Goal: Transaction & Acquisition: Purchase product/service

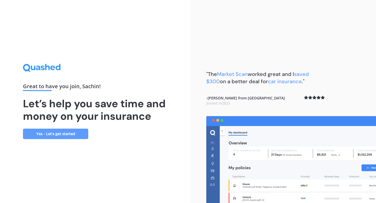
click at [74, 135] on link "Yes - Let’s get started" at bounding box center [55, 134] width 65 height 10
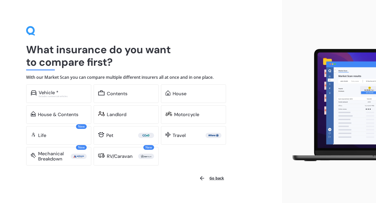
click at [77, 83] on div "What insurance do you want to compare first? With our Market Scan you can compa…" at bounding box center [141, 96] width 230 height 140
click at [56, 95] on div "Excludes commercial vehicles" at bounding box center [63, 96] width 48 height 2
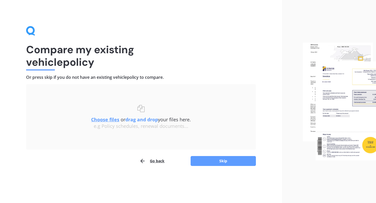
click at [162, 161] on button "Go back" at bounding box center [151, 161] width 25 height 10
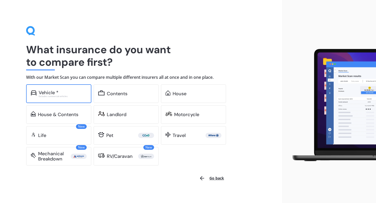
click at [85, 94] on div "Vehicle *" at bounding box center [63, 92] width 48 height 5
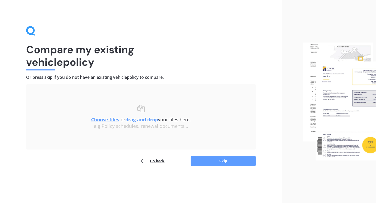
click at [156, 155] on div "Uploading Choose files or drag and drop your files here. Choose files or photos…" at bounding box center [141, 125] width 230 height 82
click at [156, 160] on button "Go back" at bounding box center [151, 161] width 25 height 10
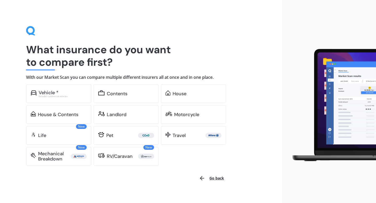
click at [216, 176] on button "Go back" at bounding box center [211, 178] width 31 height 13
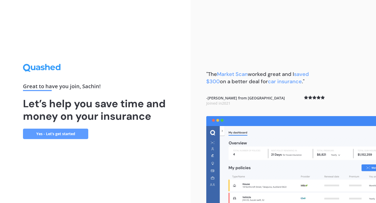
click at [68, 131] on link "Yes - Let’s get started" at bounding box center [55, 134] width 65 height 10
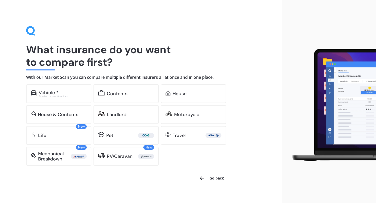
click at [218, 178] on button "Go back" at bounding box center [211, 178] width 31 height 13
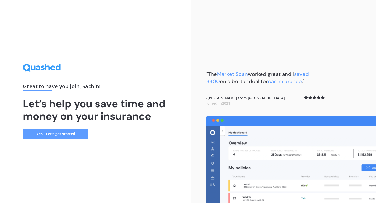
click at [44, 139] on div "Great to have you join , [PERSON_NAME] ! Let’s help you save time and money on …" at bounding box center [95, 101] width 191 height 203
click at [48, 134] on link "Yes - Let’s get started" at bounding box center [55, 134] width 65 height 10
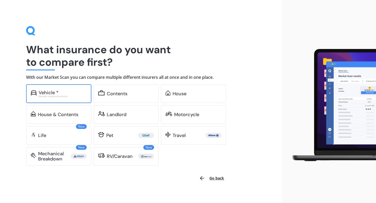
click at [49, 92] on div "Vehicle *" at bounding box center [49, 92] width 20 height 5
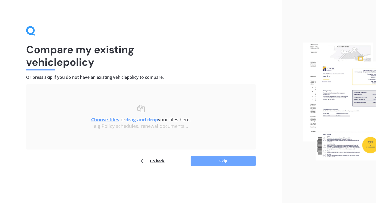
click at [231, 164] on button "Skip" at bounding box center [223, 161] width 65 height 10
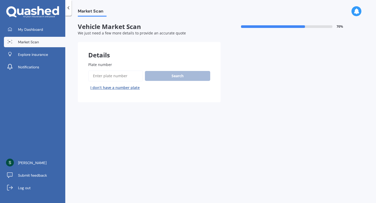
click at [38, 42] on span "Market Scan" at bounding box center [28, 41] width 21 height 5
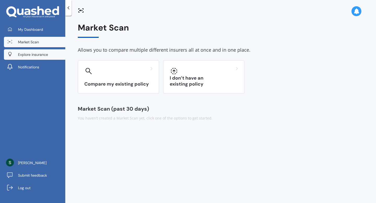
click at [37, 50] on link "Explore insurance" at bounding box center [34, 54] width 61 height 10
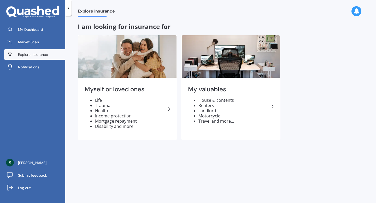
click at [37, 58] on link "Explore insurance" at bounding box center [34, 54] width 61 height 10
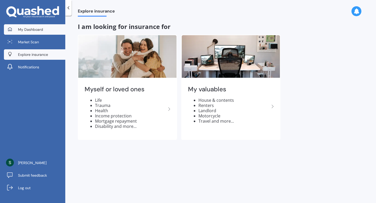
click at [43, 33] on link "My Dashboard" at bounding box center [34, 29] width 61 height 10
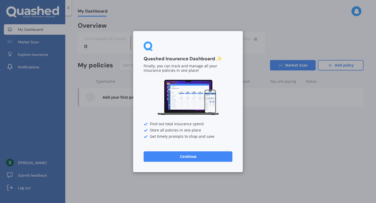
click at [166, 151] on div "Quashed Insurance Dashboard ✨ Finally, you can track and manage all your insura…" at bounding box center [188, 101] width 110 height 141
click at [168, 154] on button "Continue" at bounding box center [188, 156] width 89 height 10
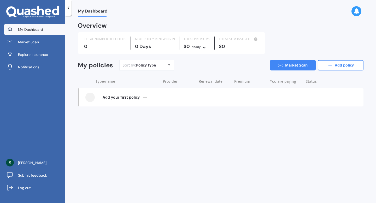
click at [48, 31] on link "My Dashboard" at bounding box center [34, 29] width 61 height 10
click at [44, 43] on link "Market Scan" at bounding box center [34, 42] width 61 height 10
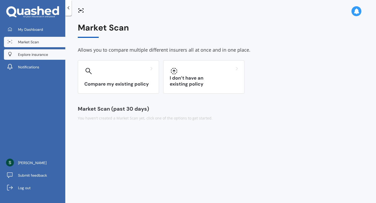
click at [56, 58] on link "Explore insurance" at bounding box center [34, 54] width 61 height 10
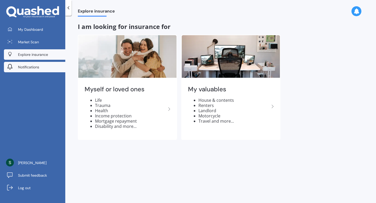
click at [54, 64] on link "Notifications" at bounding box center [34, 67] width 61 height 10
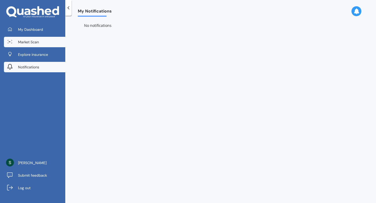
click at [42, 41] on link "Market Scan" at bounding box center [34, 42] width 61 height 10
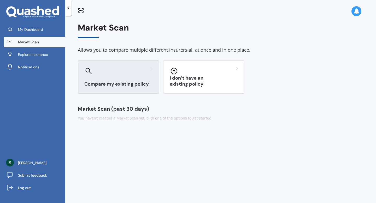
click at [98, 71] on div at bounding box center [118, 71] width 68 height 8
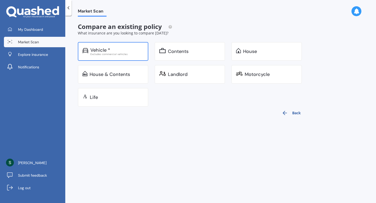
click at [116, 50] on div "Vehicle *" at bounding box center [116, 50] width 53 height 5
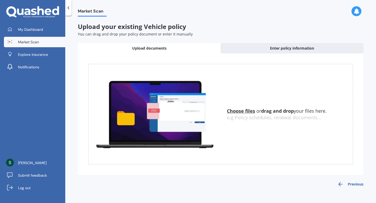
click at [249, 114] on u "Choose files" at bounding box center [241, 111] width 28 height 6
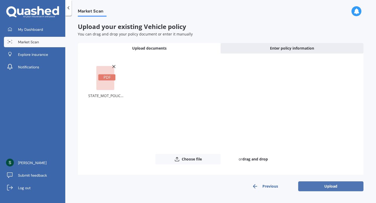
click at [326, 190] on button "Upload" at bounding box center [330, 187] width 65 height 10
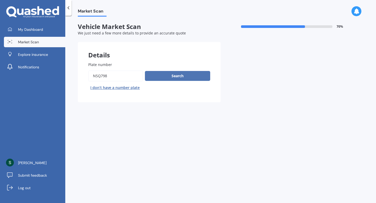
click at [175, 80] on button "Search" at bounding box center [177, 76] width 65 height 10
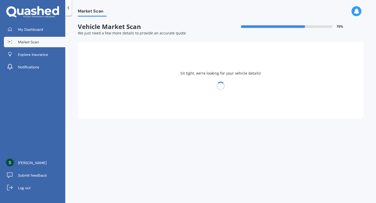
select select "MAZDA"
select select "DEMIO"
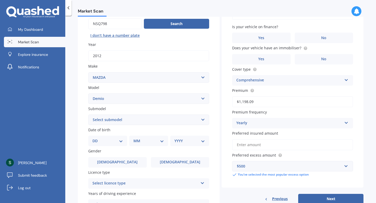
scroll to position [63, 0]
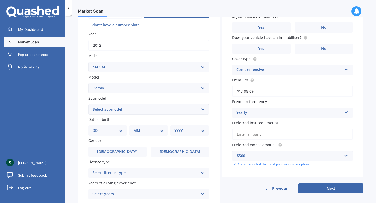
click at [176, 109] on select "Select submodel (All) Diesel Petrol XD Touring Turbo Diesel" at bounding box center [148, 109] width 121 height 10
select select "PETROL"
click at [88, 105] on select "Select submodel (All) Diesel Petrol XD Touring Turbo Diesel" at bounding box center [148, 109] width 121 height 10
click at [69, 147] on div "Market Scan Vehicle Market Scan 70 % We just need a few more details to provide…" at bounding box center [220, 111] width 311 height 188
click at [106, 131] on select "DD 01 02 03 04 05 06 07 08 09 10 11 12 13 14 15 16 17 18 19 20 21 22 23 24 25 2…" at bounding box center [107, 131] width 31 height 6
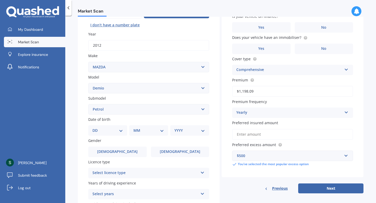
select select "15"
click at [97, 129] on select "DD 01 02 03 04 05 06 07 08 09 10 11 12 13 14 15 16 17 18 19 20 21 22 23 24 25 2…" at bounding box center [107, 131] width 31 height 6
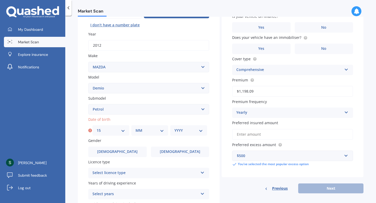
click at [155, 132] on select "MM 01 02 03 04 05 06 07 08 09 10 11 12" at bounding box center [150, 131] width 28 height 6
select select "07"
click at [136, 129] on select "MM 01 02 03 04 05 06 07 08 09 10 11 12" at bounding box center [150, 131] width 28 height 6
click at [186, 133] on select "YYYY 2025 2024 2023 2022 2021 2020 2019 2018 2017 2016 2015 2014 2013 2012 2011…" at bounding box center [188, 131] width 28 height 6
select select "2001"
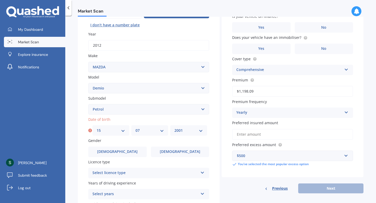
click at [174, 129] on select "YYYY 2025 2024 2023 2022 2021 2020 2019 2018 2017 2016 2015 2014 2013 2012 2011…" at bounding box center [188, 131] width 28 height 6
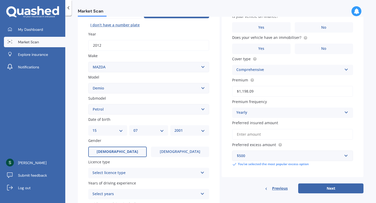
click at [115, 152] on span "[DEMOGRAPHIC_DATA]" at bounding box center [118, 152] width 42 height 4
click at [0, 0] on input "[DEMOGRAPHIC_DATA]" at bounding box center [0, 0] width 0 height 0
click at [73, 147] on div "Market Scan Vehicle Market Scan 70 % We just need a few more details to provide…" at bounding box center [220, 111] width 311 height 188
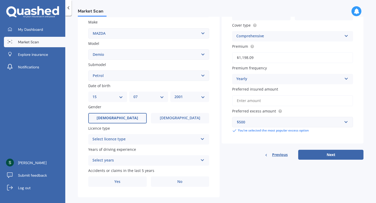
scroll to position [106, 0]
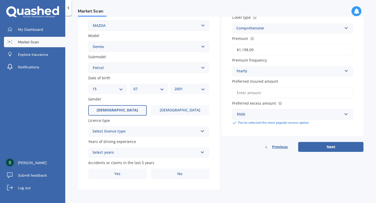
click at [166, 137] on div "Plate number Search I don’t have a number plate Year [DATE] Make Select make AC…" at bounding box center [149, 68] width 142 height 243
click at [167, 130] on div "Select licence type" at bounding box center [145, 132] width 106 height 6
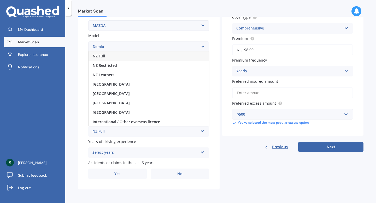
click at [119, 56] on div "NZ Full" at bounding box center [149, 55] width 120 height 9
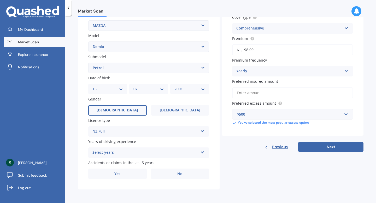
click at [138, 151] on div "Select years" at bounding box center [145, 153] width 106 height 6
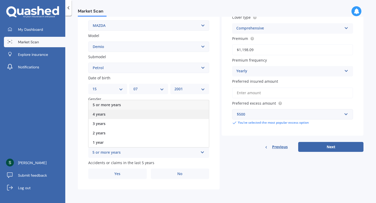
click at [102, 113] on span "4 years" at bounding box center [99, 114] width 13 height 5
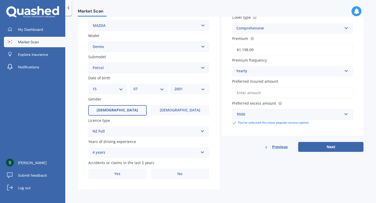
click at [131, 150] on div "4 years" at bounding box center [145, 153] width 106 height 6
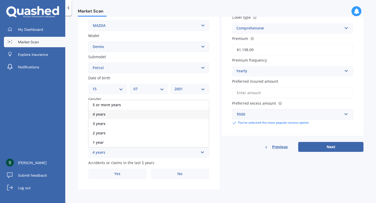
click at [120, 113] on div "4 years" at bounding box center [149, 114] width 120 height 9
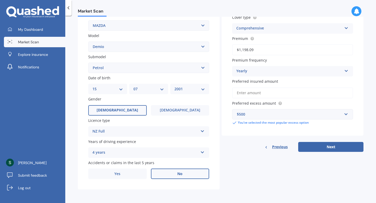
click at [170, 176] on label "No" at bounding box center [180, 174] width 59 height 10
click at [0, 0] on input "No" at bounding box center [0, 0] width 0 height 0
click at [255, 184] on div "Details Plate number Search I don’t have a number plate Year [DATE] Make Select…" at bounding box center [221, 64] width 286 height 252
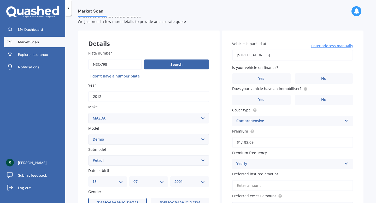
scroll to position [1, 0]
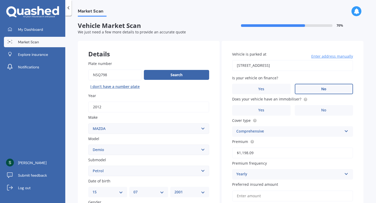
click at [318, 89] on label "No" at bounding box center [324, 89] width 59 height 10
click at [0, 0] on input "No" at bounding box center [0, 0] width 0 height 0
click at [317, 111] on label "No" at bounding box center [324, 110] width 59 height 10
click at [0, 0] on input "No" at bounding box center [0, 0] width 0 height 0
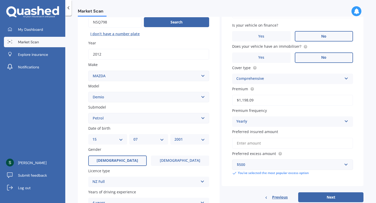
scroll to position [64, 0]
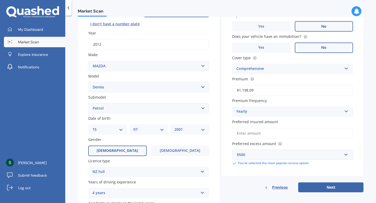
click at [347, 69] on div "Comprehensive Comprehensive Third Party, Fire & Theft Third Party" at bounding box center [292, 69] width 121 height 10
click at [302, 80] on div "Comprehensive" at bounding box center [292, 78] width 120 height 9
click at [357, 87] on div "Vehicle is parked at [STREET_ADDRESS] Enter address manually Is your vehicle on…" at bounding box center [293, 77] width 142 height 198
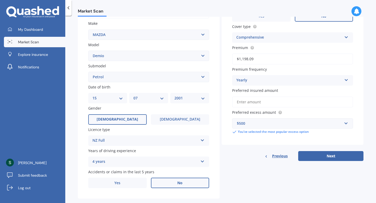
scroll to position [106, 0]
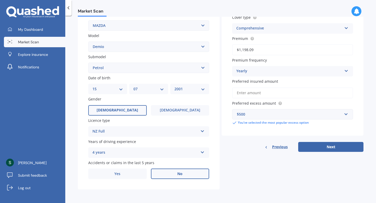
click at [295, 90] on input "Preferred insured amount" at bounding box center [292, 93] width 121 height 11
click at [256, 92] on input "Preferred insured amount" at bounding box center [292, 93] width 121 height 11
type input "$5,900"
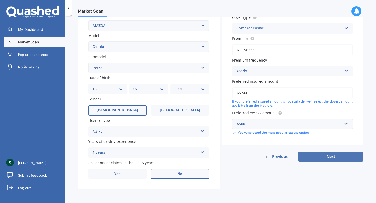
click at [310, 156] on button "Next" at bounding box center [330, 157] width 65 height 10
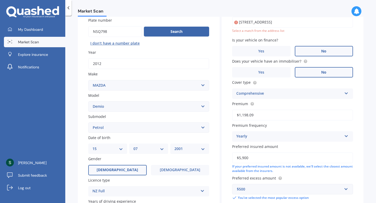
scroll to position [36, 0]
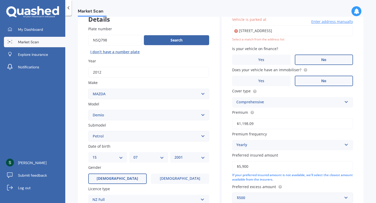
type input "[STREET_ADDRESS]"
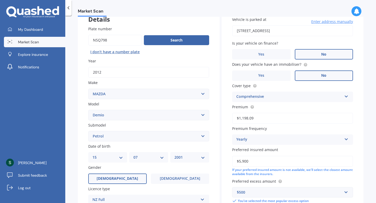
click at [368, 168] on div "Market Scan Vehicle Market Scan 70 % We just need a few more details to provide…" at bounding box center [220, 111] width 311 height 188
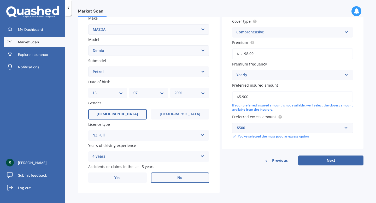
scroll to position [106, 0]
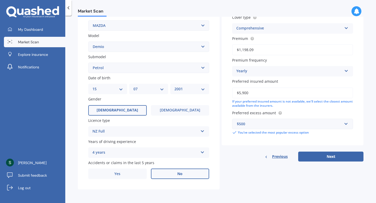
click at [267, 177] on div "Details Plate number Search I don’t have a number plate Year [DATE] Make Select…" at bounding box center [221, 64] width 286 height 252
click at [308, 155] on button "Next" at bounding box center [330, 157] width 65 height 10
select select "15"
select select "07"
select select "2001"
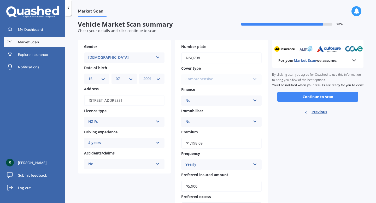
scroll to position [0, 0]
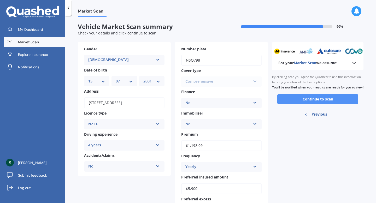
click at [322, 102] on button "Continue to scan" at bounding box center [317, 99] width 81 height 10
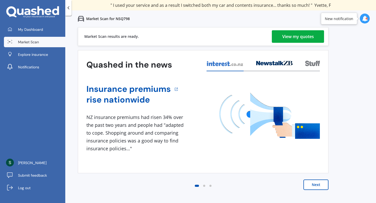
click at [312, 40] on div "View my quotes" at bounding box center [298, 36] width 32 height 13
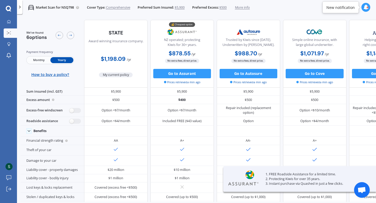
click at [0, 152] on div "My Dashboard Market Scan Explore insurance Notifications [PERSON_NAME] Submit f…" at bounding box center [8, 110] width 17 height 186
click at [6, 119] on div "My Dashboard Market Scan Explore insurance Notifications [PERSON_NAME] Submit f…" at bounding box center [8, 110] width 17 height 186
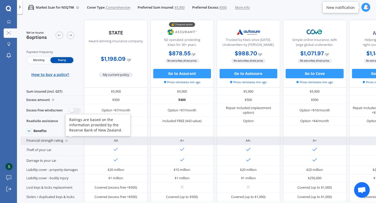
click at [66, 141] on circle at bounding box center [66, 141] width 2 height 2
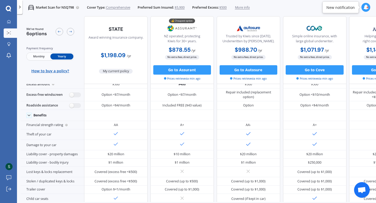
scroll to position [15, 0]
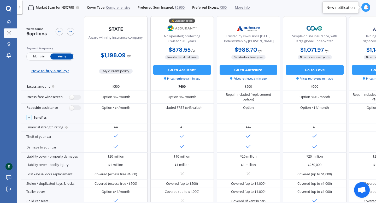
click at [376, 97] on div "We've found 6 options Payment frequency Monthly Yearly How to buy a policy? Awa…" at bounding box center [199, 109] width 356 height 186
click at [0, 139] on div "My Dashboard Market Scan Explore insurance Notifications [PERSON_NAME] Submit f…" at bounding box center [8, 110] width 17 height 186
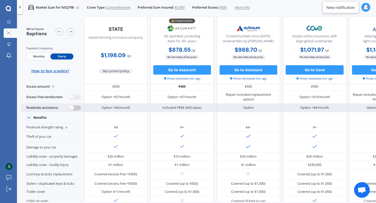
click at [77, 106] on label at bounding box center [74, 108] width 11 height 5
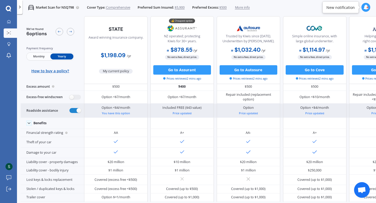
click at [77, 106] on div "Roadside assistance" at bounding box center [52, 111] width 63 height 14
click at [74, 109] on label at bounding box center [74, 110] width 11 height 5
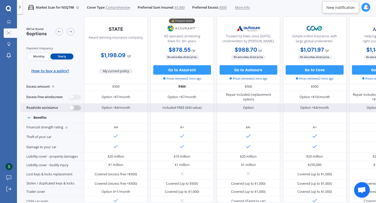
click at [74, 109] on label at bounding box center [74, 108] width 11 height 5
radio input "true"
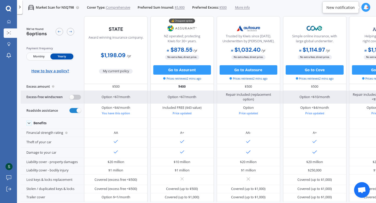
click at [69, 97] on label at bounding box center [74, 97] width 11 height 5
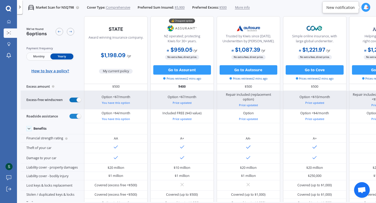
click at [69, 98] on label at bounding box center [74, 100] width 11 height 5
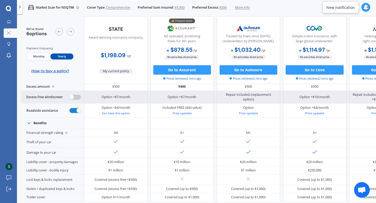
click at [76, 97] on label at bounding box center [74, 97] width 11 height 5
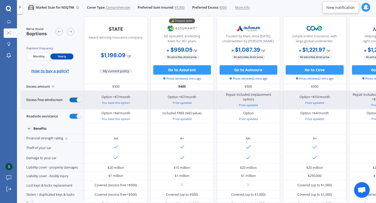
click at [76, 98] on label at bounding box center [74, 100] width 11 height 5
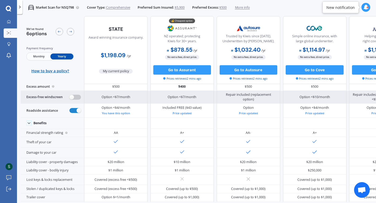
click at [76, 97] on label at bounding box center [74, 97] width 11 height 5
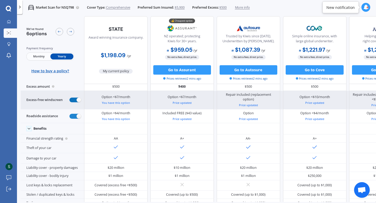
click at [76, 98] on label at bounding box center [74, 100] width 11 height 5
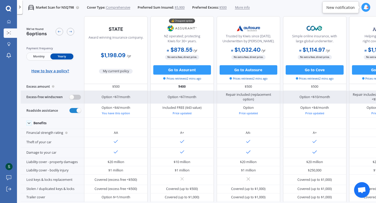
click at [76, 97] on label at bounding box center [74, 97] width 11 height 5
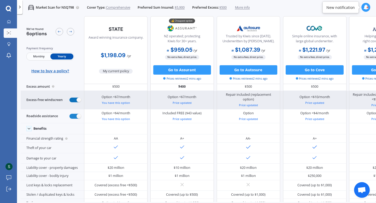
click at [76, 98] on label at bounding box center [74, 100] width 11 height 5
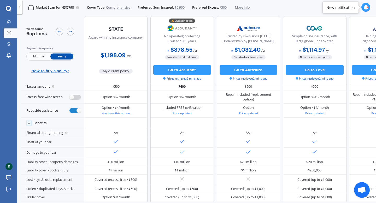
drag, startPoint x: 376, startPoint y: 101, endPoint x: 375, endPoint y: 109, distance: 8.9
click at [375, 109] on div "We've found 6 options Payment frequency Monthly Yearly How to buy a policy? Awa…" at bounding box center [199, 109] width 356 height 186
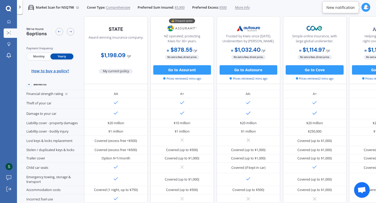
scroll to position [58, 0]
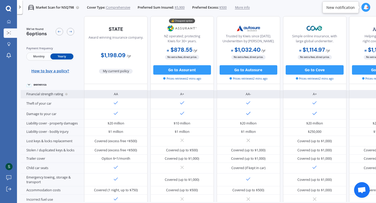
drag, startPoint x: 375, startPoint y: 78, endPoint x: 373, endPoint y: 96, distance: 17.6
click at [373, 96] on div "AA-" at bounding box center [380, 94] width 63 height 8
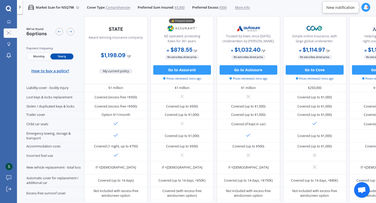
scroll to position [108, 0]
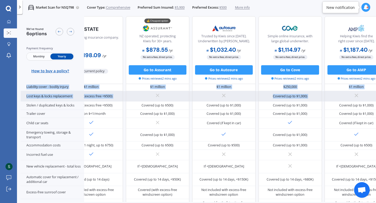
drag, startPoint x: 370, startPoint y: 84, endPoint x: 372, endPoint y: 91, distance: 7.9
click at [372, 91] on div "We've found 6 options Payment frequency Monthly Yearly How to buy a policy? Awa…" at bounding box center [225, 114] width 458 height 391
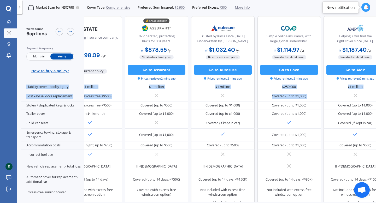
drag, startPoint x: 376, startPoint y: 91, endPoint x: 376, endPoint y: 89, distance: 2.9
click at [376, 90] on div "We've found 6 options Payment frequency Monthly Yearly How to buy a policy? Awa…" at bounding box center [199, 109] width 356 height 186
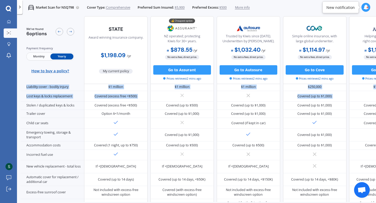
drag, startPoint x: 376, startPoint y: 101, endPoint x: 376, endPoint y: 113, distance: 11.8
click at [376, 113] on div "We've found 6 options Payment frequency Monthly Yearly How to buy a policy? Awa…" at bounding box center [199, 109] width 356 height 186
drag, startPoint x: 376, startPoint y: 113, endPoint x: 374, endPoint y: 121, distance: 8.9
click at [374, 121] on div "We've found 6 options Payment frequency Monthly Yearly How to buy a policy? Awa…" at bounding box center [199, 109] width 356 height 186
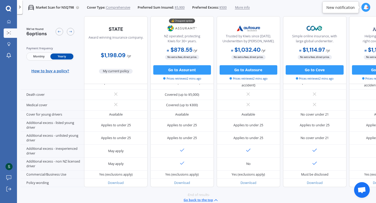
scroll to position [248, 0]
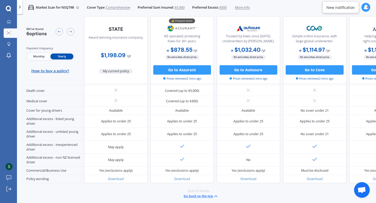
drag, startPoint x: 376, startPoint y: 132, endPoint x: 374, endPoint y: 138, distance: 6.6
click at [374, 138] on div "We've found 6 options Payment frequency Monthly Yearly How to buy a policy? Awa…" at bounding box center [199, 109] width 356 height 186
click at [38, 59] on span "Monthly" at bounding box center [38, 56] width 23 height 6
click at [68, 57] on span "Yearly" at bounding box center [61, 56] width 23 height 6
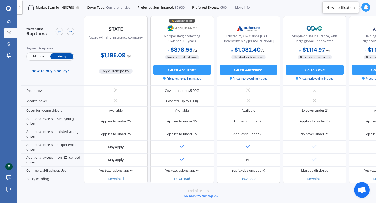
drag, startPoint x: 277, startPoint y: 199, endPoint x: 296, endPoint y: 195, distance: 19.0
click at [296, 195] on div "-End of results- Go back to the top" at bounding box center [199, 194] width 356 height 22
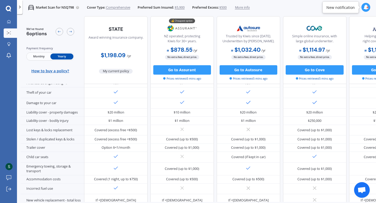
scroll to position [0, 0]
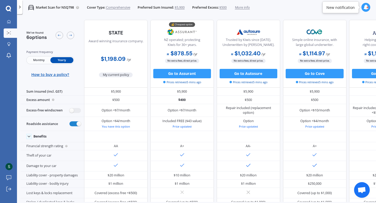
drag, startPoint x: 376, startPoint y: 47, endPoint x: 374, endPoint y: 34, distance: 13.2
click at [374, 34] on div "We've found 6 options Payment frequency Monthly Yearly How to buy a policy? Awa…" at bounding box center [199, 109] width 356 height 186
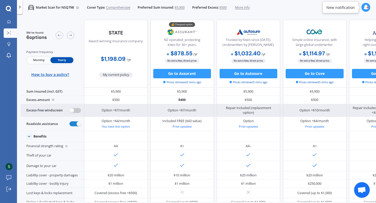
click at [69, 109] on label at bounding box center [74, 110] width 11 height 5
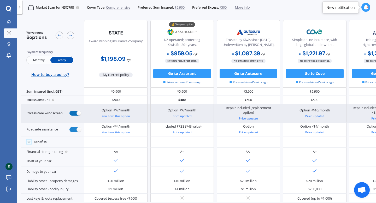
click at [75, 113] on label at bounding box center [74, 113] width 11 height 5
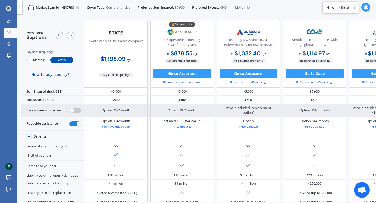
click at [75, 113] on div "Excess-free windscreen" at bounding box center [52, 110] width 63 height 13
click at [78, 111] on label at bounding box center [74, 110] width 11 height 5
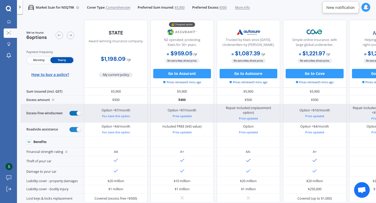
click at [78, 111] on label at bounding box center [74, 113] width 11 height 5
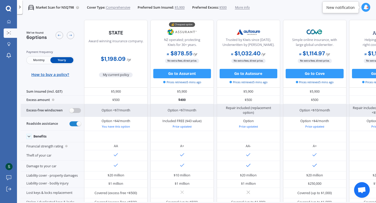
click at [78, 111] on label at bounding box center [74, 110] width 11 height 5
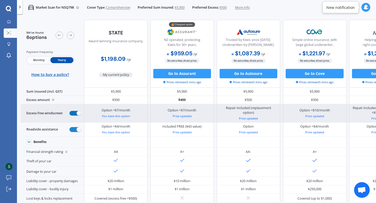
click at [78, 111] on label at bounding box center [74, 113] width 11 height 5
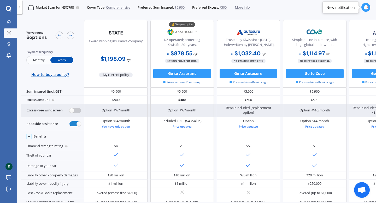
click at [78, 111] on label at bounding box center [74, 110] width 11 height 5
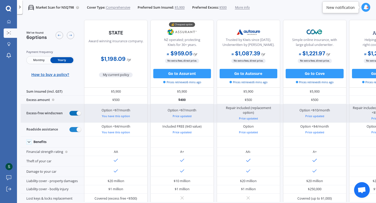
click at [78, 111] on label at bounding box center [74, 113] width 11 height 5
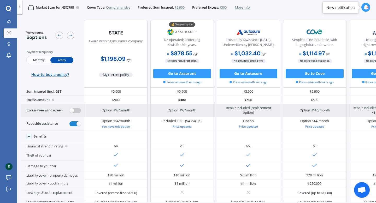
click at [78, 111] on label at bounding box center [74, 110] width 11 height 5
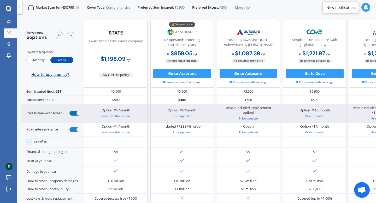
click at [78, 111] on label at bounding box center [74, 113] width 11 height 5
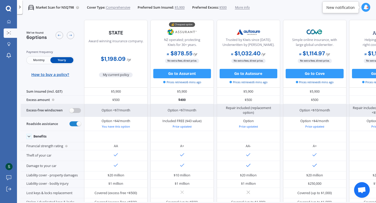
click at [78, 111] on label at bounding box center [74, 110] width 11 height 5
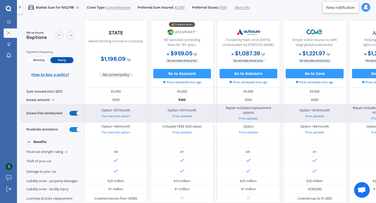
click at [78, 111] on label at bounding box center [74, 113] width 11 height 5
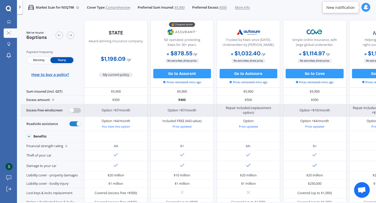
click at [78, 111] on label at bounding box center [74, 110] width 11 height 5
radio input "true"
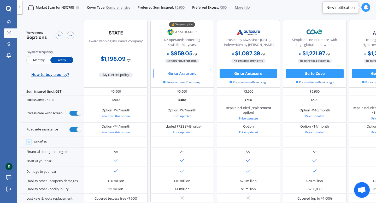
click at [175, 77] on button "Go to Assurant" at bounding box center [182, 73] width 58 height 9
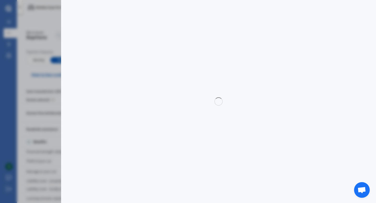
select select "full"
select select "0"
select select "[GEOGRAPHIC_DATA]"
select select "MAZDA"
select select "DEMIO"
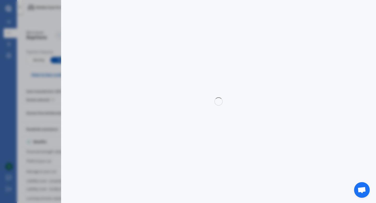
select select "PETROL"
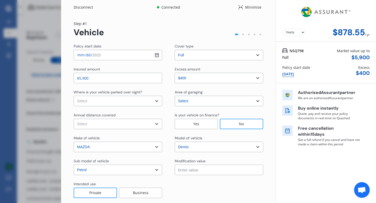
scroll to position [11, 0]
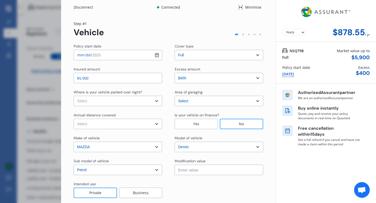
click at [139, 36] on div "Step # 1 Vehicle" at bounding box center [169, 29] width 190 height 16
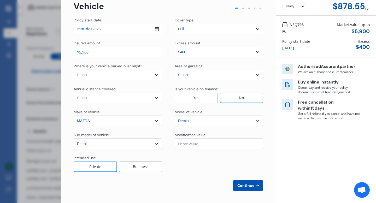
scroll to position [26, 0]
click at [203, 137] on div "Modification value" at bounding box center [219, 135] width 89 height 6
click at [199, 147] on input "text" at bounding box center [219, 143] width 89 height 10
click at [193, 147] on input "text" at bounding box center [219, 143] width 89 height 10
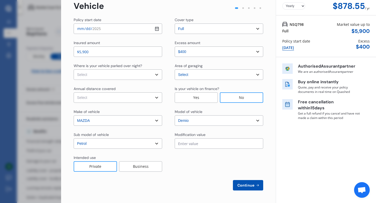
click at [188, 146] on input "text" at bounding box center [219, 143] width 89 height 10
click at [132, 144] on select "Select sub-model (All) Diesel Petrol XD Touring Turbo Diesel" at bounding box center [118, 143] width 89 height 10
click at [74, 138] on select "Select sub-model (All) Diesel Petrol XD Touring Turbo Diesel" at bounding box center [118, 143] width 89 height 10
click at [135, 102] on select "Select Low (less than 15,000km per year) Average (15,000-30,000km per year) Hig…" at bounding box center [118, 97] width 89 height 10
click at [243, 99] on div "No" at bounding box center [241, 97] width 43 height 10
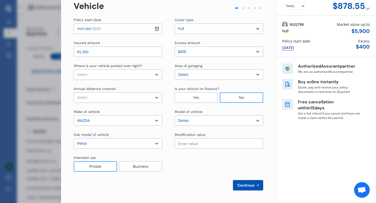
click at [229, 77] on select "Select [GEOGRAPHIC_DATA] [GEOGRAPHIC_DATA] [GEOGRAPHIC_DATA] / [PERSON_NAME] / …" at bounding box center [219, 74] width 89 height 10
click at [175, 69] on select "Select [GEOGRAPHIC_DATA] [GEOGRAPHIC_DATA] [GEOGRAPHIC_DATA] / [PERSON_NAME] / …" at bounding box center [219, 74] width 89 height 10
click at [189, 66] on div "Area of garaging" at bounding box center [189, 65] width 28 height 5
click at [209, 63] on div "Area of garaging" at bounding box center [219, 66] width 89 height 6
click at [197, 64] on div "Area of garaging" at bounding box center [189, 65] width 28 height 5
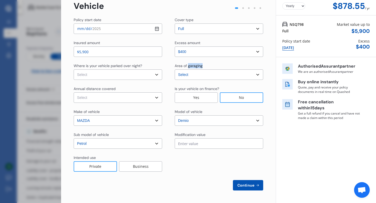
click at [197, 64] on div "Area of garaging" at bounding box center [189, 65] width 28 height 5
click at [176, 65] on div "Area of garaging" at bounding box center [189, 65] width 28 height 5
click at [189, 32] on select "Select cover type 3rd Party 3rd Party Fire & Theft Full" at bounding box center [219, 29] width 89 height 10
click at [175, 24] on select "Select cover type 3rd Party 3rd Party Fire & Theft Full" at bounding box center [219, 29] width 89 height 10
click at [119, 55] on input "$5,900" at bounding box center [118, 51] width 89 height 10
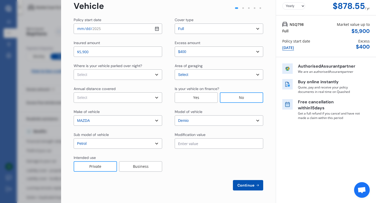
click at [116, 71] on select "Select In a garage On own property On street or road" at bounding box center [118, 74] width 89 height 10
select select "On street or road"
click at [74, 69] on select "Select In a garage On own property On street or road" at bounding box center [118, 74] width 89 height 10
click at [114, 96] on select "Select Low (less than 15,000km per year) Average (15,000-30,000km per year) Hig…" at bounding box center [118, 97] width 89 height 10
click at [101, 101] on select "Select Low (less than 15,000km per year) Average (15,000-30,000km per year) Hig…" at bounding box center [118, 97] width 89 height 10
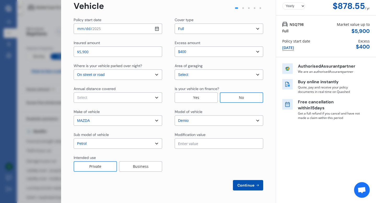
select select "20000"
click at [74, 92] on select "Select Low (less than 15,000km per year) Average (15,000-30,000km per year) Hig…" at bounding box center [118, 97] width 89 height 10
click at [110, 168] on div "Private" at bounding box center [95, 166] width 43 height 10
click at [252, 187] on span "Continue" at bounding box center [245, 185] width 19 height 4
select select "Mr"
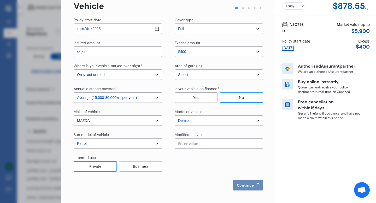
select select "15"
select select "07"
select select "2001"
select select "full"
select select "2-4 years"
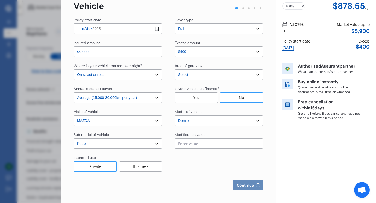
select select "[GEOGRAPHIC_DATA]"
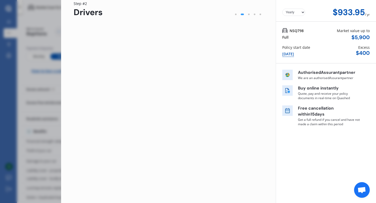
scroll to position [0, 0]
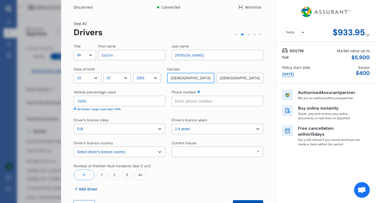
click at [191, 156] on div "Allianz AAI AMI IAG - NZI/State [PERSON_NAME] Vero Unknown Other Insurer None P…" at bounding box center [218, 152] width 92 height 10
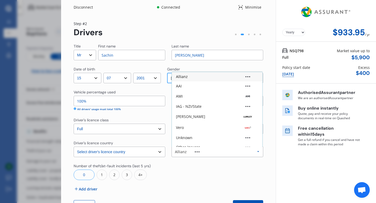
click at [258, 152] on icon at bounding box center [258, 152] width 8 height 10
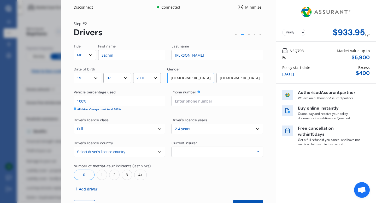
click at [251, 153] on div "Allianz AAI AMI IAG - NZI/State [PERSON_NAME] Vero Unknown Other Insurer None P…" at bounding box center [218, 152] width 92 height 10
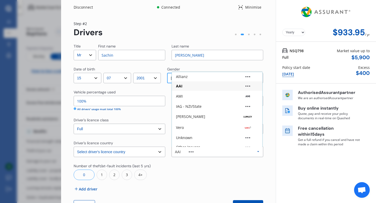
click at [224, 174] on div at bounding box center [218, 172] width 92 height 17
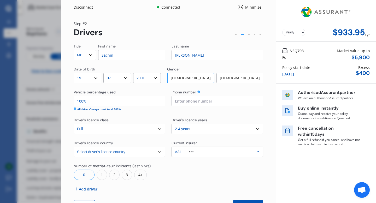
click at [232, 155] on div "AAI Allianz AAI AMI IAG - NZI/State [PERSON_NAME] Vero Unknown Other Insurer No…" at bounding box center [218, 152] width 92 height 10
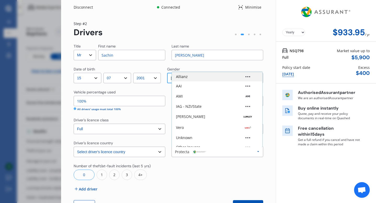
click at [246, 77] on img at bounding box center [248, 76] width 5 height 1
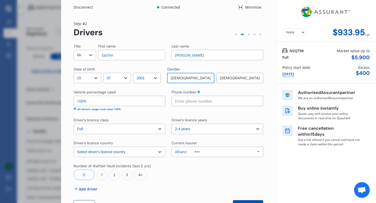
click at [224, 135] on div "Title Select Mr Mrs Miss Ms Dr First name [PERSON_NAME] Last name Rana Date of …" at bounding box center [169, 127] width 190 height 167
click at [223, 128] on select "Select driver's licence years Less than 1 year 1-2 years 2-4 years More than 4 …" at bounding box center [218, 129] width 92 height 10
click at [172, 124] on select "Select driver's licence years Less than 1 year 1-2 years 2-4 years More than 4 …" at bounding box center [218, 129] width 92 height 10
click at [201, 127] on select "Select driver's licence years Less than 1 year 1-2 years 2-4 years More than 4 …" at bounding box center [218, 129] width 92 height 10
click at [209, 131] on select "Select driver's licence years Less than 1 year 1-2 years 2-4 years More than 4 …" at bounding box center [218, 129] width 92 height 10
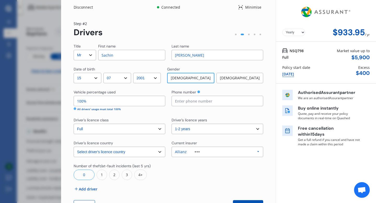
select select "2-4 years"
click at [172, 124] on select "Select driver's licence years Less than 1 year 1-2 years 2-4 years More than 4 …" at bounding box center [218, 129] width 92 height 10
click at [206, 101] on input at bounding box center [218, 101] width 92 height 10
click at [215, 92] on div "Phone number" at bounding box center [218, 93] width 92 height 6
click at [216, 154] on div "Allianz Allianz AAI AMI IAG - NZI/State [PERSON_NAME] Vero Unknown Other Insure…" at bounding box center [218, 152] width 92 height 10
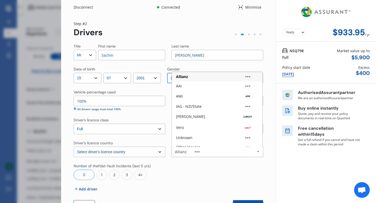
scroll to position [35, 0]
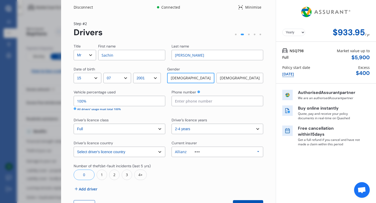
click at [201, 194] on div "Title Select Mr Mrs Miss Ms Dr First name [PERSON_NAME] Last name Rana Date of …" at bounding box center [169, 127] width 190 height 167
click at [210, 151] on div "Allianz Allianz AAI AMI IAG - NZI/State [PERSON_NAME] Vero Unknown Other Insure…" at bounding box center [218, 152] width 92 height 10
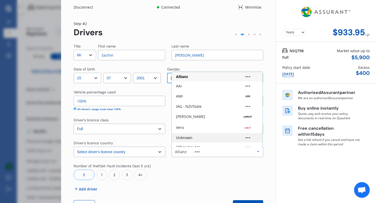
click at [214, 137] on div "Unknown" at bounding box center [217, 138] width 82 height 4
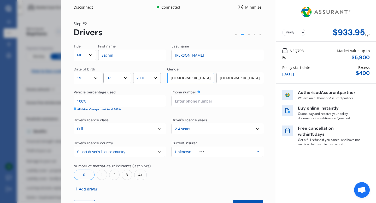
click at [201, 169] on div at bounding box center [218, 172] width 92 height 17
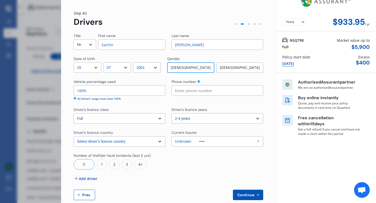
scroll to position [10, 0]
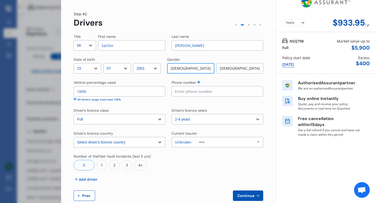
click at [219, 88] on input at bounding box center [218, 91] width 92 height 10
type input "02108254228"
click at [245, 195] on span "Continue" at bounding box center [245, 196] width 19 height 4
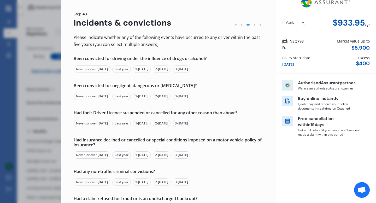
scroll to position [0, 0]
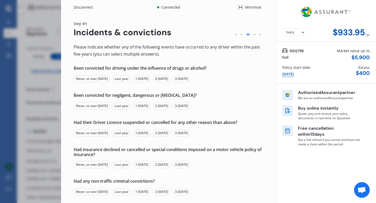
click at [230, 83] on div "Please indicate whether any of the following events have occurred to any driver…" at bounding box center [169, 144] width 190 height 200
click at [241, 87] on div "Please indicate whether any of the following events have occurred to any driver…" at bounding box center [169, 144] width 190 height 200
click at [103, 80] on div "Never, or over [DATE]" at bounding box center [92, 78] width 37 height 7
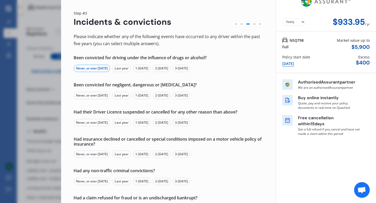
click at [105, 97] on div "Never, or over [DATE]" at bounding box center [92, 95] width 37 height 7
click at [84, 123] on div "Never, or over [DATE]" at bounding box center [92, 122] width 37 height 7
click at [69, 144] on div "Yearly Monthly $933.95 / yr Step # 3 Incidents & convictions Please indicate wh…" at bounding box center [168, 125] width 215 height 242
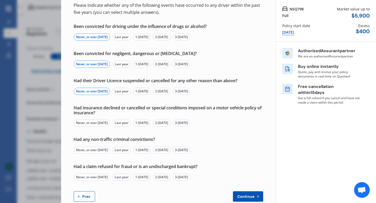
scroll to position [52, 0]
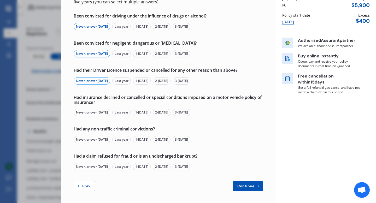
click at [91, 111] on div "Never, or over [DATE]" at bounding box center [92, 112] width 37 height 7
click at [91, 138] on div "Never, or over [DATE]" at bounding box center [92, 139] width 37 height 7
click at [95, 169] on div "Never, or over [DATE]" at bounding box center [92, 166] width 37 height 7
click at [242, 186] on span "Continue" at bounding box center [245, 186] width 19 height 4
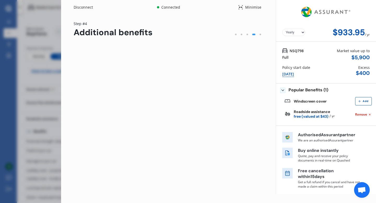
scroll to position [0, 0]
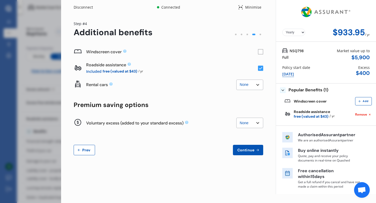
click at [259, 52] on rect at bounding box center [260, 51] width 5 height 5
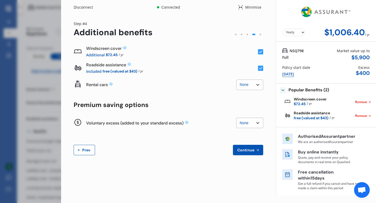
click at [259, 53] on rect at bounding box center [260, 51] width 5 height 5
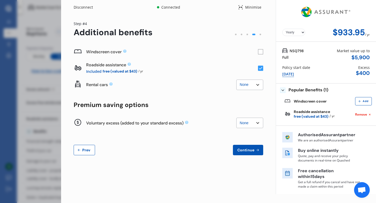
click at [264, 53] on div "Yearly Monthly $933.95 / yr Step # 4 Additional benefits Windscreen cover Roads…" at bounding box center [168, 91] width 215 height 153
click at [261, 51] on rect at bounding box center [260, 51] width 5 height 5
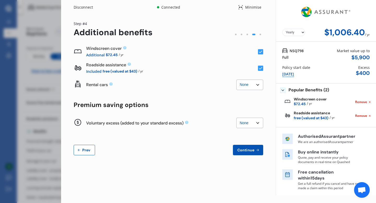
click at [261, 51] on rect at bounding box center [260, 51] width 5 height 5
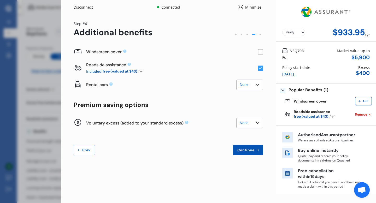
click at [258, 86] on select "None $2,500 $5,000" at bounding box center [249, 85] width 27 height 10
click at [259, 51] on rect at bounding box center [260, 51] width 5 height 5
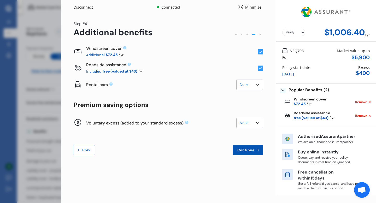
click at [259, 51] on rect at bounding box center [260, 51] width 5 height 5
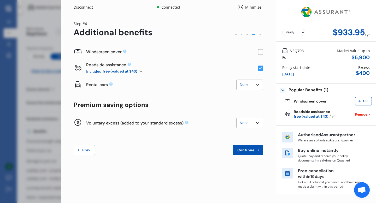
click at [261, 53] on rect at bounding box center [260, 51] width 5 height 5
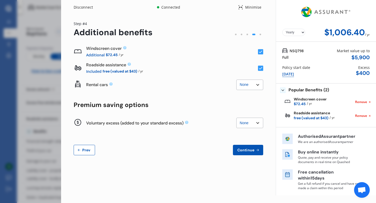
click at [261, 53] on rect at bounding box center [260, 51] width 5 height 5
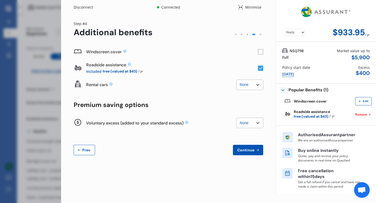
click at [261, 53] on rect at bounding box center [260, 51] width 5 height 5
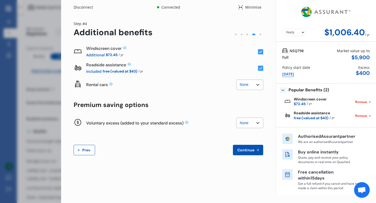
click at [261, 53] on rect at bounding box center [260, 51] width 5 height 5
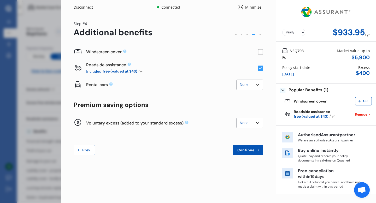
click at [259, 51] on rect at bounding box center [260, 51] width 5 height 5
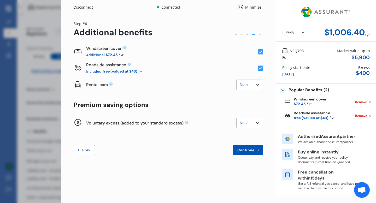
click at [245, 123] on select "None $500 $1,000" at bounding box center [249, 123] width 27 height 10
click at [258, 123] on select "None $500 $1,000" at bounding box center [249, 123] width 27 height 10
click at [236, 118] on select "None $500 $1,000" at bounding box center [249, 123] width 27 height 10
click at [253, 153] on button "Continue" at bounding box center [248, 150] width 30 height 10
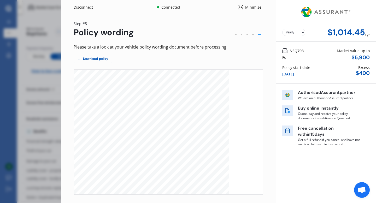
click at [265, 59] on div "Yearly Monthly $1,014.45 / yr Step # 5 Policy wording Please take a look at you…" at bounding box center [168, 132] width 215 height 235
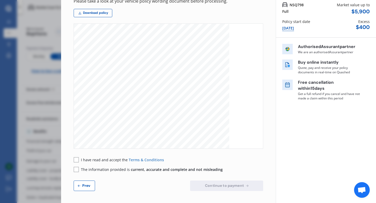
scroll to position [46, 0]
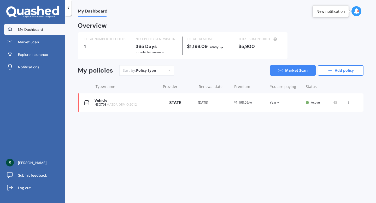
click at [203, 100] on div "Vehicle NSQ798 MAZDA DEMIO 2012 Provider Renewal date [DATE] Premium $1,198.09/…" at bounding box center [221, 103] width 286 height 18
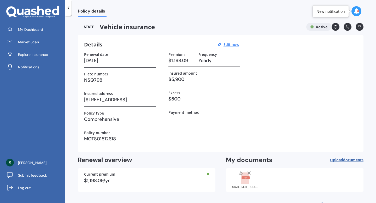
click at [360, 89] on div "Details Edit now Renewal date 27/09/2026 Plate number NSQ798 Insured address 18…" at bounding box center [221, 93] width 286 height 117
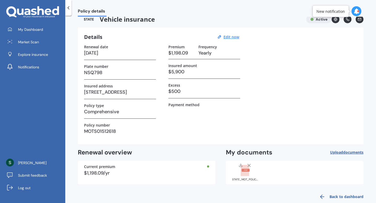
scroll to position [6, 0]
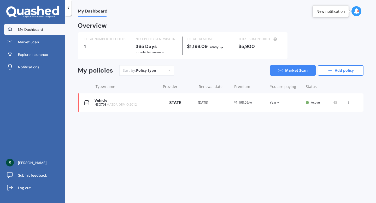
click at [261, 48] on div "$5,900" at bounding box center [259, 46] width 43 height 5
click at [164, 50] on span "for Vehicle insurance" at bounding box center [150, 52] width 29 height 4
click at [226, 109] on div "Vehicle NSQ798 MAZDA DEMIO 2012 Provider Renewal date 27 Sep 2026 Premium $1,19…" at bounding box center [221, 103] width 286 height 18
click at [12, 38] on link "Market Scan" at bounding box center [34, 42] width 61 height 10
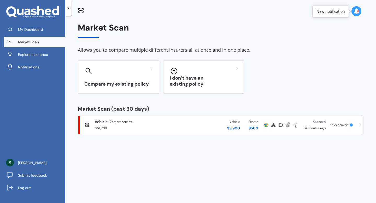
click at [24, 49] on div "My Dashboard Market Scan Explore insurance Notifications" at bounding box center [32, 49] width 65 height 50
click at [91, 129] on div "Vehicle Comprehensive NSQ798" at bounding box center [128, 124] width 89 height 11
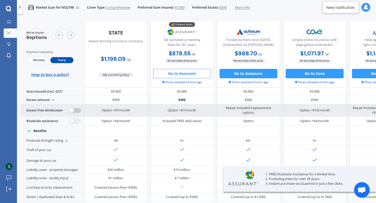
click at [80, 109] on label at bounding box center [74, 110] width 11 height 5
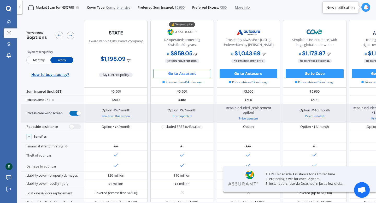
radio input "true"
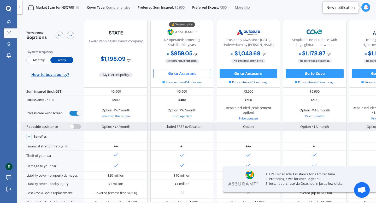
click at [74, 126] on label at bounding box center [74, 126] width 11 height 5
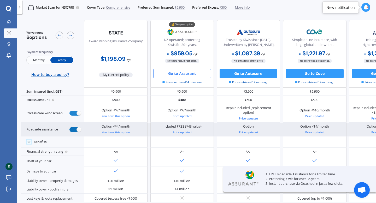
radio input "true"
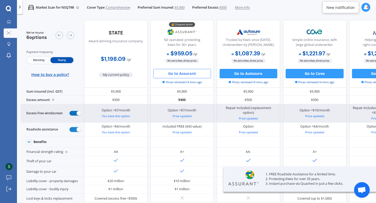
click at [79, 113] on label at bounding box center [74, 113] width 11 height 5
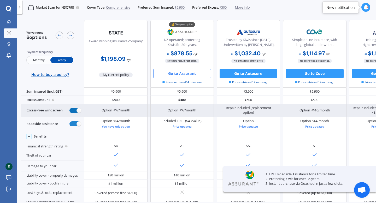
radio input "false"
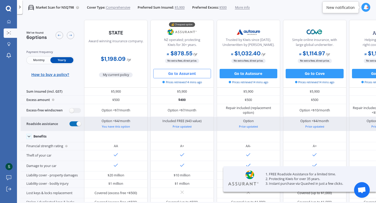
click at [78, 124] on label at bounding box center [74, 123] width 11 height 5
radio input "false"
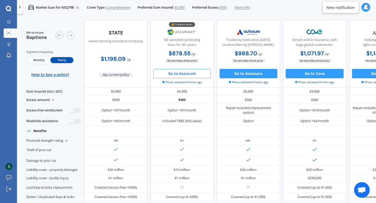
click at [7, 123] on div "My Dashboard Market Scan Explore insurance Notifications [PERSON_NAME] Submit f…" at bounding box center [8, 110] width 17 height 186
click at [3, 124] on div "My Dashboard Market Scan Explore insurance Notifications [PERSON_NAME] Submit f…" at bounding box center [8, 110] width 17 height 186
click at [0, 101] on div "My Dashboard Market Scan Explore insurance Notifications [PERSON_NAME] Submit f…" at bounding box center [8, 110] width 17 height 186
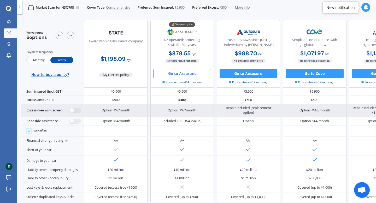
drag, startPoint x: 376, startPoint y: 86, endPoint x: 373, endPoint y: 105, distance: 19.3
click at [373, 105] on div "We've found 6 options Payment frequency Monthly Yearly How to buy a policy? Awa…" at bounding box center [199, 109] width 356 height 186
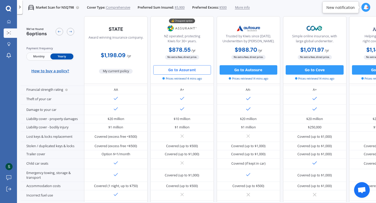
scroll to position [57, 0]
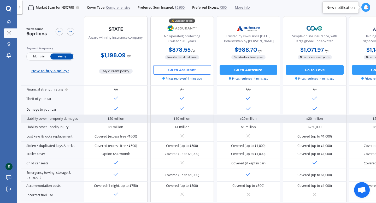
click at [72, 119] on div "Liability cover - property damages" at bounding box center [52, 119] width 63 height 8
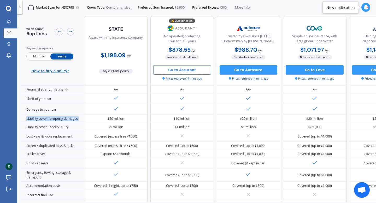
click at [20, 124] on div "Market Scan for NSQ798 Cover Type: Comprehensive Preferred Sum Insured: $5,900 …" at bounding box center [196, 116] width 359 height 203
click at [17, 141] on div "Market Scan for NSQ798 Cover Type: Comprehensive Preferred Sum Insured: $5,900 …" at bounding box center [196, 116] width 359 height 203
click at [14, 141] on div "My Dashboard Market Scan Explore insurance Notifications [PERSON_NAME] Submit f…" at bounding box center [8, 110] width 17 height 186
click at [4, 91] on div "My Dashboard Market Scan Explore insurance Notifications [PERSON_NAME] Submit f…" at bounding box center [8, 110] width 17 height 186
click at [188, 70] on button "Go to Assurant" at bounding box center [182, 69] width 58 height 9
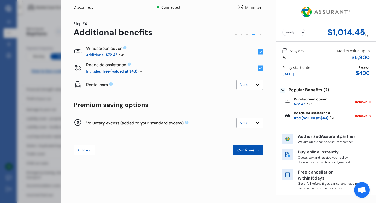
click at [263, 50] on rect at bounding box center [260, 51] width 5 height 5
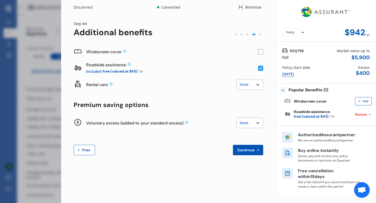
click at [263, 51] on rect at bounding box center [260, 51] width 5 height 5
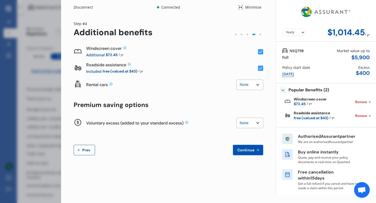
click at [253, 152] on button "Continue" at bounding box center [248, 150] width 30 height 10
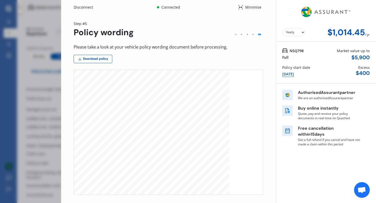
click at [251, 136] on div at bounding box center [168, 180] width 189 height 220
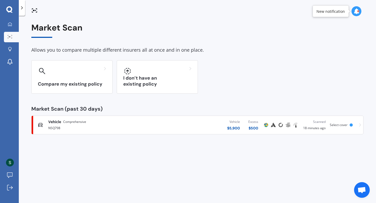
click at [68, 129] on div "NSQ798" at bounding box center [99, 128] width 102 height 6
click at [86, 127] on div "NSQ798" at bounding box center [99, 128] width 102 height 6
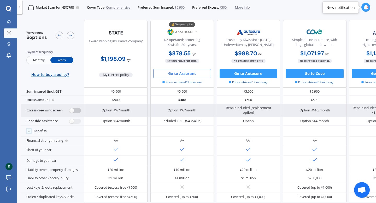
click at [74, 109] on label at bounding box center [74, 110] width 11 height 5
radio input "true"
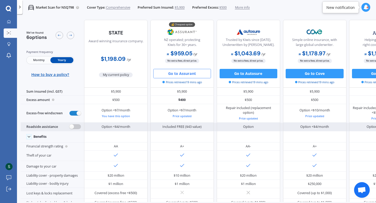
click at [76, 126] on label at bounding box center [74, 126] width 11 height 5
radio input "true"
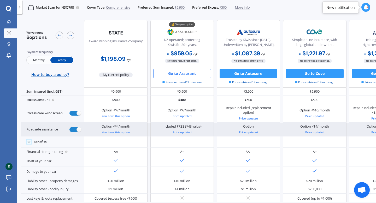
click at [69, 111] on input "radio" at bounding box center [74, 113] width 11 height 5
click at [69, 127] on input "radio" at bounding box center [74, 129] width 11 height 5
click at [69, 111] on input "radio" at bounding box center [74, 113] width 11 height 5
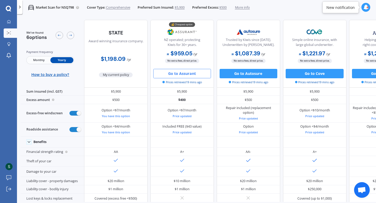
click at [0, 119] on div "My Dashboard Market Scan Explore insurance Notifications [PERSON_NAME] Submit f…" at bounding box center [8, 110] width 17 height 186
click at [8, 118] on div "My Dashboard Market Scan Explore insurance Notifications [PERSON_NAME] Submit f…" at bounding box center [8, 110] width 17 height 186
click at [0, 115] on div "My Dashboard Market Scan Explore insurance Notifications [PERSON_NAME] Submit f…" at bounding box center [8, 110] width 17 height 186
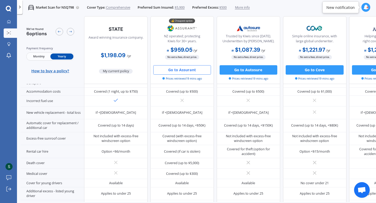
scroll to position [175, 0]
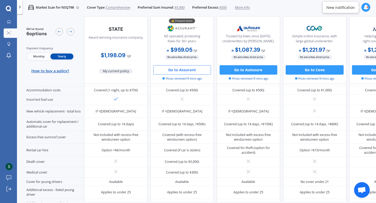
drag, startPoint x: 376, startPoint y: 143, endPoint x: 376, endPoint y: 154, distance: 10.7
click at [376, 154] on div "We've found 6 options Payment frequency Monthly Yearly How to buy a policy? Awa…" at bounding box center [199, 109] width 356 height 186
drag, startPoint x: 376, startPoint y: 126, endPoint x: 374, endPoint y: 136, distance: 9.6
click at [374, 136] on div "We've found 6 options Payment frequency Monthly Yearly How to buy a policy? Awa…" at bounding box center [199, 109] width 356 height 186
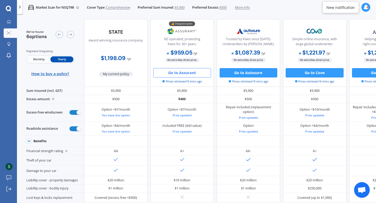
scroll to position [0, 0]
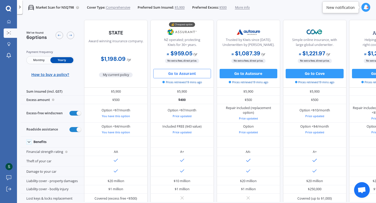
click at [112, 56] on b "$1,198.09" at bounding box center [113, 58] width 25 height 7
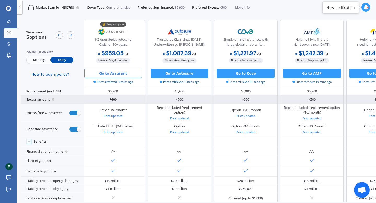
scroll to position [0, 77]
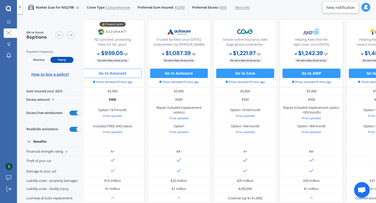
click at [4, 136] on div "My Dashboard Market Scan Explore insurance Notifications [PERSON_NAME] Submit f…" at bounding box center [8, 110] width 17 height 186
click at [2, 153] on div "My Dashboard Market Scan Explore insurance Notifications [PERSON_NAME] Submit f…" at bounding box center [8, 110] width 17 height 186
click at [0, 136] on div "My Dashboard Market Scan Explore insurance Notifications [PERSON_NAME] Submit f…" at bounding box center [8, 110] width 17 height 186
click at [3, 137] on div "My Dashboard Market Scan Explore insurance Notifications [PERSON_NAME] Submit f…" at bounding box center [8, 110] width 17 height 186
click at [0, 125] on div "My Dashboard Market Scan Explore insurance Notifications [PERSON_NAME] Submit f…" at bounding box center [8, 110] width 17 height 186
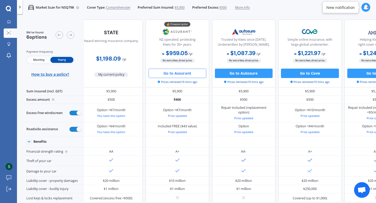
scroll to position [0, 0]
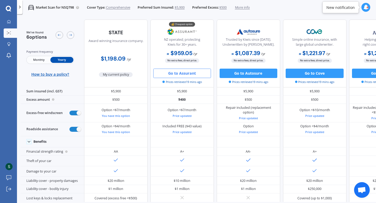
click at [162, 74] on button "Go to Assurant" at bounding box center [182, 73] width 58 height 9
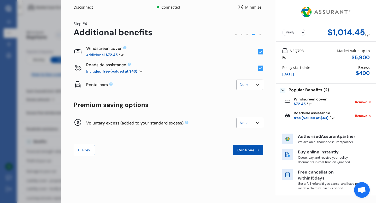
click at [260, 52] on icon at bounding box center [260, 52] width 3 height 3
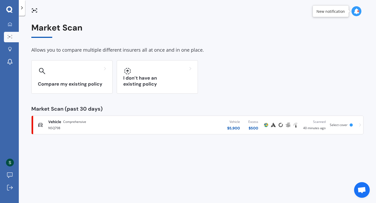
click at [69, 124] on span "Comprehensive" at bounding box center [74, 121] width 23 height 5
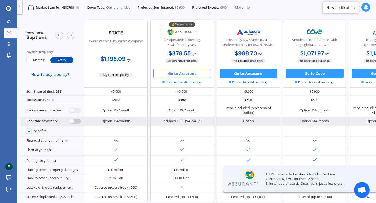
click at [76, 121] on label at bounding box center [74, 121] width 11 height 5
radio input "true"
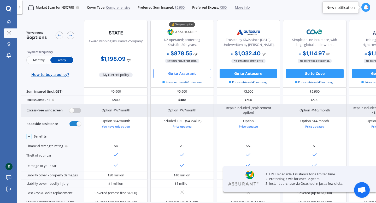
click at [78, 110] on label at bounding box center [74, 110] width 11 height 5
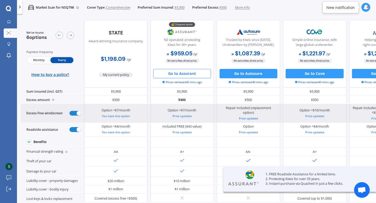
click at [78, 110] on div "Excess-free windscreen" at bounding box center [52, 113] width 63 height 19
click at [77, 116] on div "Excess-free windscreen" at bounding box center [52, 113] width 63 height 19
click at [75, 115] on label at bounding box center [74, 113] width 11 height 5
radio input "false"
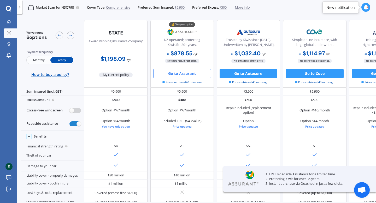
scroll to position [1, 0]
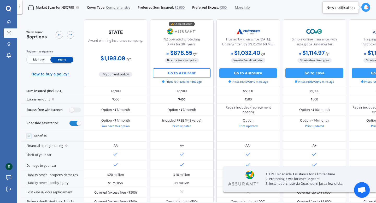
click at [169, 43] on div "NZ operated; protecting Kiwis for 30+ years." at bounding box center [181, 43] width 55 height 12
click at [183, 39] on div "NZ operated; protecting Kiwis for 30+ years." at bounding box center [181, 43] width 55 height 12
click at [178, 73] on button "Go to Assurant" at bounding box center [182, 72] width 58 height 9
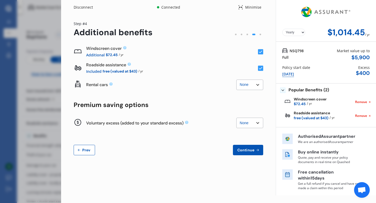
click at [3, 73] on div "Disconnect Connected Minimise Yearly Monthly $1,014.45 / yr Step # 4 Additional…" at bounding box center [188, 101] width 376 height 203
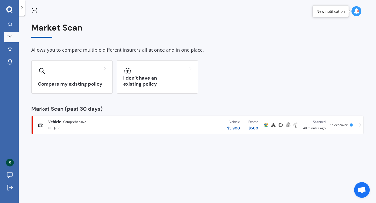
click at [67, 124] on span "Comprehensive" at bounding box center [74, 121] width 23 height 5
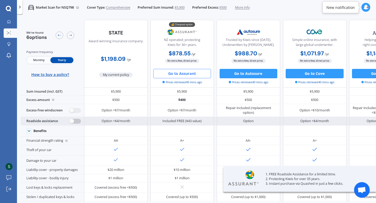
click at [77, 119] on label at bounding box center [74, 121] width 11 height 5
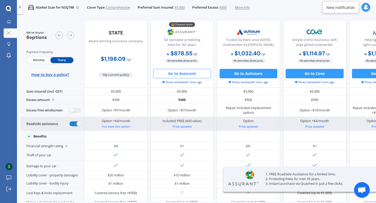
click at [77, 119] on div "Roadside assistance" at bounding box center [52, 124] width 63 height 14
click at [77, 124] on label at bounding box center [74, 123] width 11 height 5
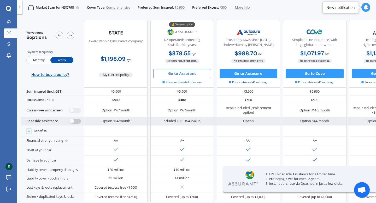
click at [77, 124] on div "Roadside assistance" at bounding box center [52, 121] width 63 height 8
click at [78, 121] on label at bounding box center [74, 121] width 11 height 5
radio input "true"
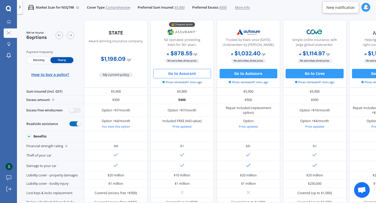
click at [376, 93] on div "We've found 6 options Payment frequency Monthly Yearly How to buy a policy? Awa…" at bounding box center [199, 109] width 356 height 186
drag, startPoint x: 376, startPoint y: 93, endPoint x: 376, endPoint y: 113, distance: 20.6
click at [376, 113] on div "We've found 6 options Payment frequency Monthly Yearly How to buy a policy? Awa…" at bounding box center [199, 109] width 356 height 186
drag, startPoint x: 376, startPoint y: 81, endPoint x: 376, endPoint y: 91, distance: 9.9
click at [376, 91] on div "We've found 6 options Payment frequency Monthly Yearly How to buy a policy? Awa…" at bounding box center [199, 109] width 356 height 186
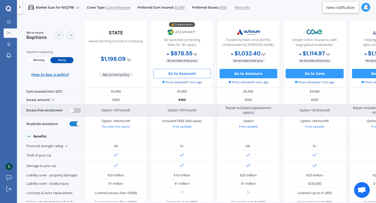
click at [77, 110] on label at bounding box center [74, 110] width 11 height 5
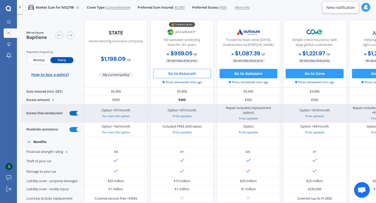
click at [74, 114] on label at bounding box center [74, 113] width 11 height 5
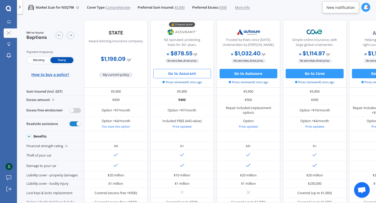
click at [376, 70] on div "We've found 6 options Payment frequency Monthly Yearly How to buy a policy? Awa…" at bounding box center [199, 109] width 356 height 186
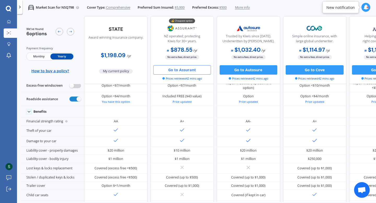
scroll to position [30, 0]
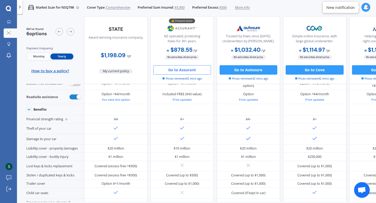
drag, startPoint x: 376, startPoint y: 96, endPoint x: 376, endPoint y: 102, distance: 6.3
click at [376, 102] on div "We've found 6 options Payment frequency Monthly Yearly How to buy a policy? Awa…" at bounding box center [199, 109] width 356 height 186
drag, startPoint x: 376, startPoint y: 101, endPoint x: 376, endPoint y: 104, distance: 3.7
click at [376, 104] on div "We've found 6 options Payment frequency Monthly Yearly How to buy a policy? Awa…" at bounding box center [199, 109] width 356 height 186
click at [69, 95] on input "radio" at bounding box center [74, 97] width 11 height 5
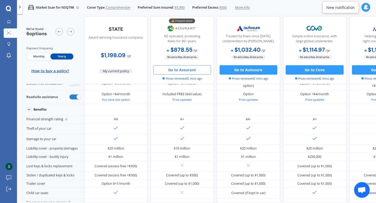
click at [69, 81] on input "radio" at bounding box center [74, 83] width 11 height 5
radio input "true"
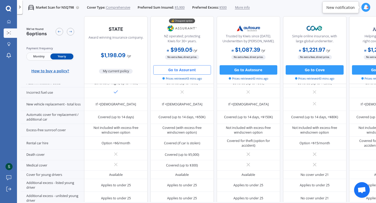
scroll to position [183, 0]
drag, startPoint x: 376, startPoint y: 115, endPoint x: 376, endPoint y: 126, distance: 10.4
click at [376, 126] on div "We've found 6 options Payment frequency Monthly Yearly How to buy a policy? Awa…" at bounding box center [199, 109] width 356 height 186
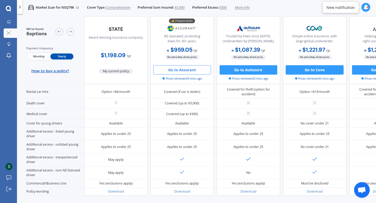
scroll to position [244, 0]
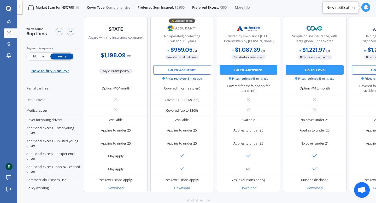
drag, startPoint x: 376, startPoint y: 130, endPoint x: 370, endPoint y: 70, distance: 59.8
click at [370, 70] on div "We've found 6 options Payment frequency Monthly Yearly How to buy a policy? Awa…" at bounding box center [199, 109] width 356 height 186
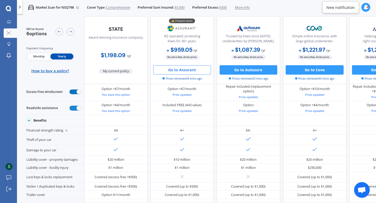
scroll to position [0, 0]
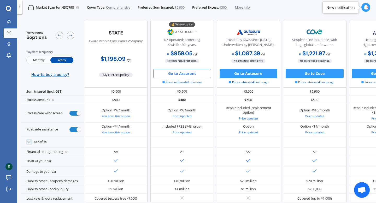
click at [169, 76] on button "Go to Assurant" at bounding box center [182, 73] width 58 height 9
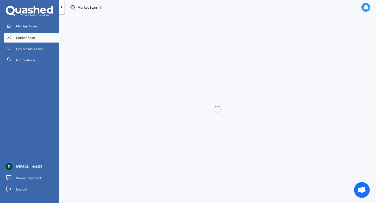
click at [366, 8] on icon at bounding box center [365, 7] width 5 height 5
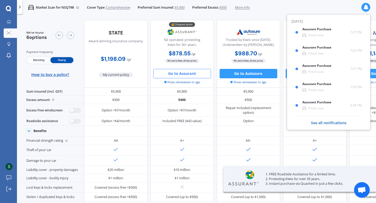
click at [19, 11] on div at bounding box center [20, 7] width 6 height 14
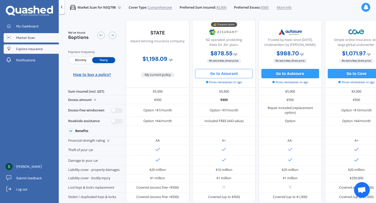
click at [27, 50] on span "Explore insurance" at bounding box center [29, 49] width 27 height 5
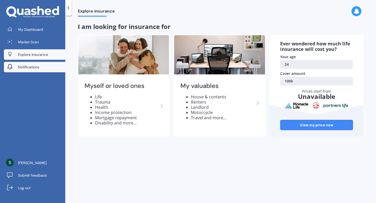
click at [30, 65] on span "Notifications" at bounding box center [28, 67] width 21 height 5
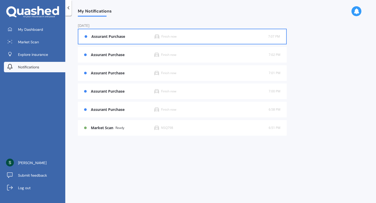
click at [259, 33] on div "Assurant Purchase Finish now 7:07 PM 7:07 PM" at bounding box center [182, 36] width 195 height 15
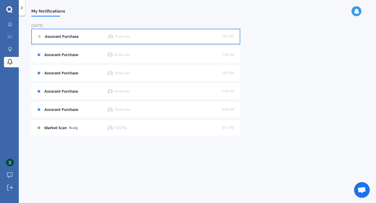
click at [74, 42] on div "Assurant Purchase Finish now 7:07 PM 7:07 PM" at bounding box center [135, 36] width 195 height 15
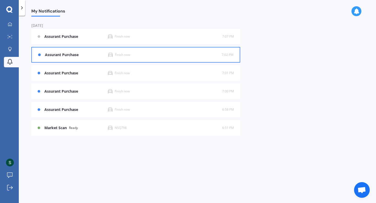
click at [38, 56] on div at bounding box center [39, 55] width 3 height 3
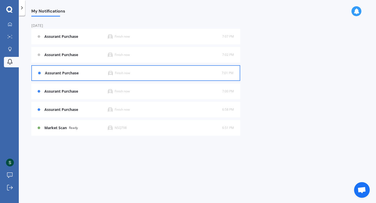
click at [54, 76] on div "Assurant Purchase Finish now 7:01 PM 7:01 PM" at bounding box center [135, 73] width 195 height 15
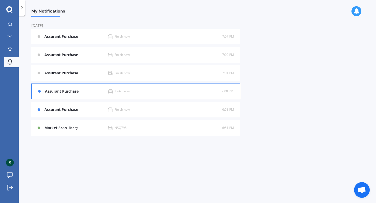
click at [44, 91] on div "Assurant Purchase Finish now" at bounding box center [130, 91] width 184 height 5
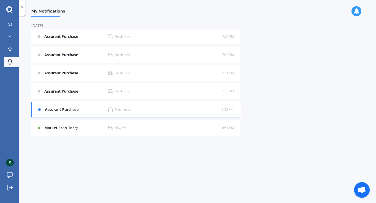
click at [46, 117] on div "Assurant Purchase Finish now 6:58 PM 6:58 PM" at bounding box center [135, 110] width 209 height 16
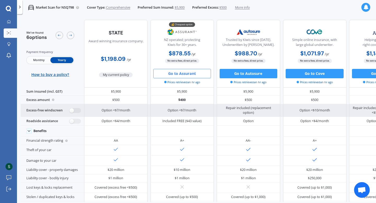
click at [40, 110] on div "Excess-free windscreen" at bounding box center [52, 110] width 63 height 13
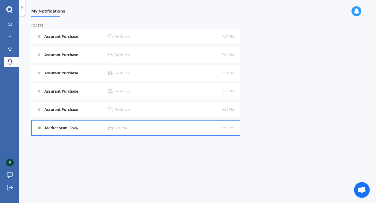
click at [50, 127] on b "Market Scan" at bounding box center [57, 128] width 25 height 4
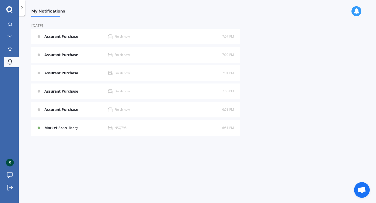
click at [15, 18] on div "My Dashboard Market Scan Explore insurance Notifications [PERSON_NAME] Submit f…" at bounding box center [9, 101] width 19 height 203
click at [13, 23] on div at bounding box center [10, 24] width 8 height 5
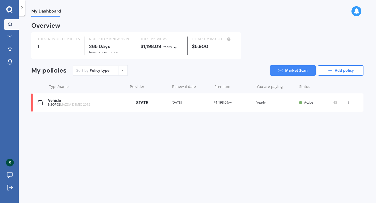
click at [349, 101] on icon at bounding box center [349, 101] width 4 height 3
click at [345, 126] on div "Delete" at bounding box center [338, 123] width 52 height 10
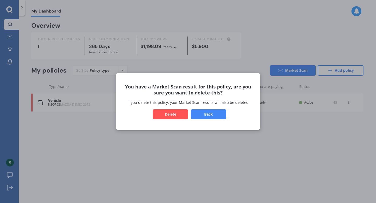
click at [177, 116] on button "Delete" at bounding box center [170, 114] width 35 height 10
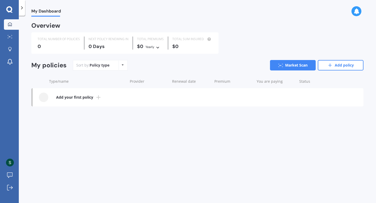
click at [3, 34] on div "My Dashboard Market Scan Explore insurance Notifications" at bounding box center [9, 44] width 19 height 50
click at [13, 37] on div at bounding box center [10, 37] width 8 height 4
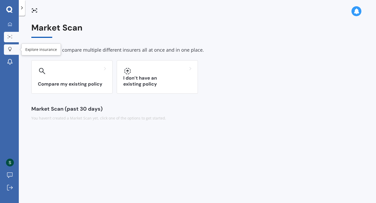
click at [13, 50] on div at bounding box center [10, 49] width 8 height 5
click at [13, 60] on div at bounding box center [10, 62] width 8 height 7
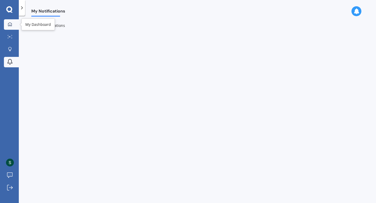
click at [13, 25] on div at bounding box center [10, 24] width 8 height 5
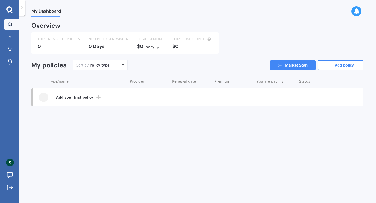
click at [27, 189] on div "My Dashboard Overview TOTAL NUMBER OF POLICIES 0 NEXT POLICY RENEWING IN 0 Days…" at bounding box center [197, 111] width 357 height 188
click at [16, 187] on link "Log out" at bounding box center [11, 188] width 15 height 10
